Goal: Transaction & Acquisition: Purchase product/service

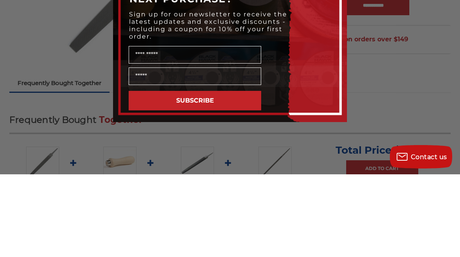
scroll to position [198, 0]
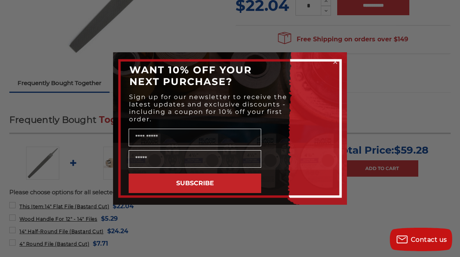
click at [333, 60] on circle "Close dialog" at bounding box center [335, 61] width 7 height 7
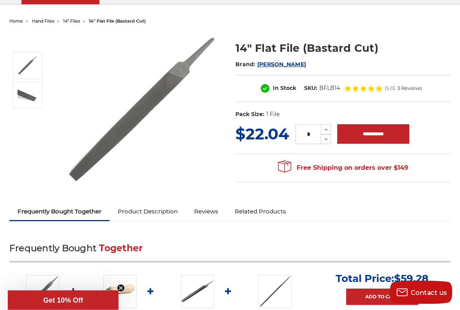
scroll to position [70, 0]
click at [247, 4] on span "8" Files" at bounding box center [244, 4] width 14 height 0
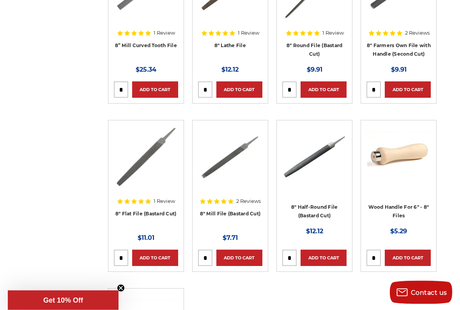
scroll to position [221, 0]
click at [240, 155] on link "Quick view" at bounding box center [230, 157] width 54 height 16
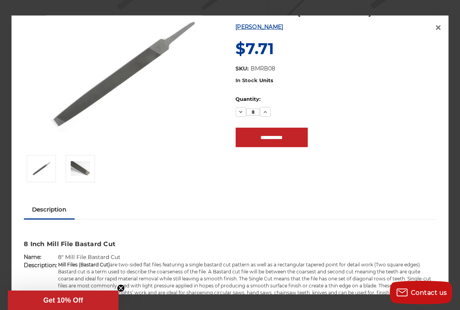
scroll to position [32, 0]
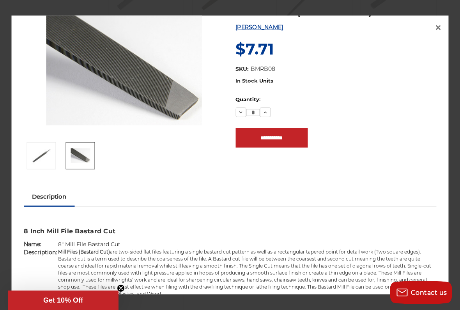
click at [90, 167] on link at bounding box center [80, 155] width 29 height 27
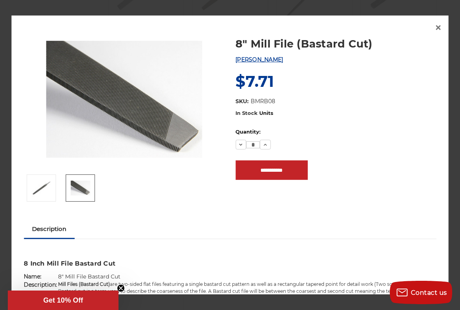
scroll to position [0, 0]
click at [440, 23] on span "×" at bounding box center [437, 26] width 7 height 15
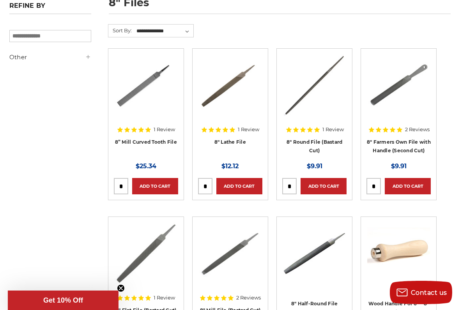
scroll to position [111, 0]
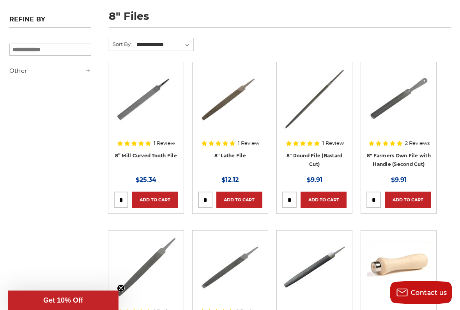
click at [232, 99] on link "Quick view" at bounding box center [230, 99] width 54 height 16
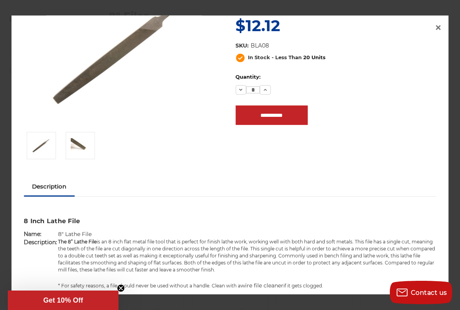
scroll to position [59, 0]
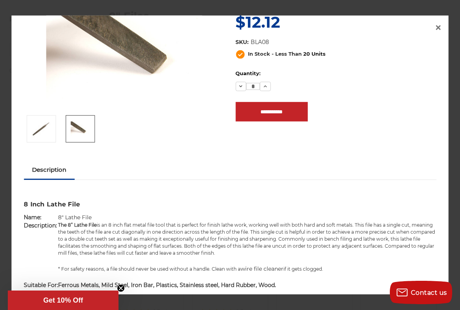
click at [86, 136] on img at bounding box center [80, 129] width 19 height 15
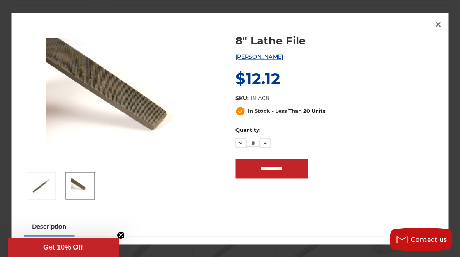
scroll to position [0, 0]
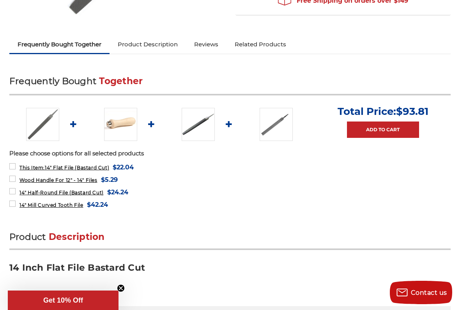
scroll to position [236, 0]
